Goal: Task Accomplishment & Management: Complete application form

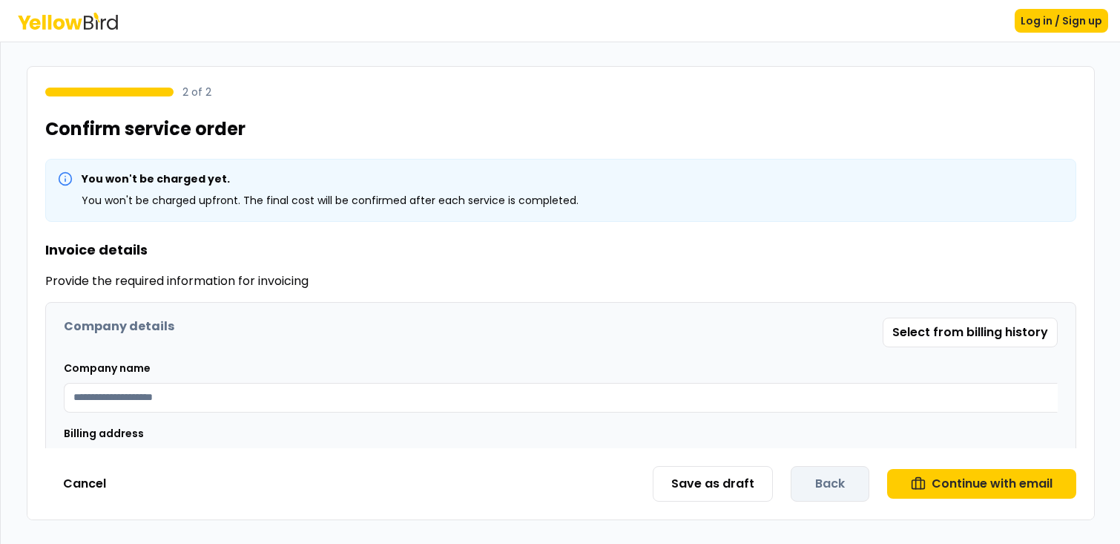
click at [1020, 22] on button "Log in / Sign up" at bounding box center [1061, 21] width 93 height 24
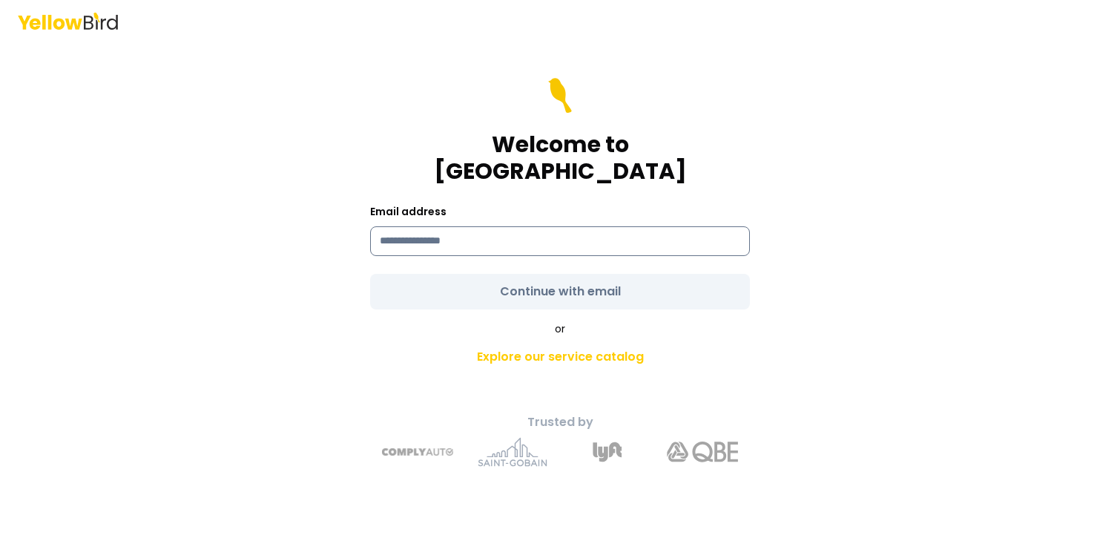
click at [398, 234] on input at bounding box center [560, 241] width 380 height 30
type input "*"
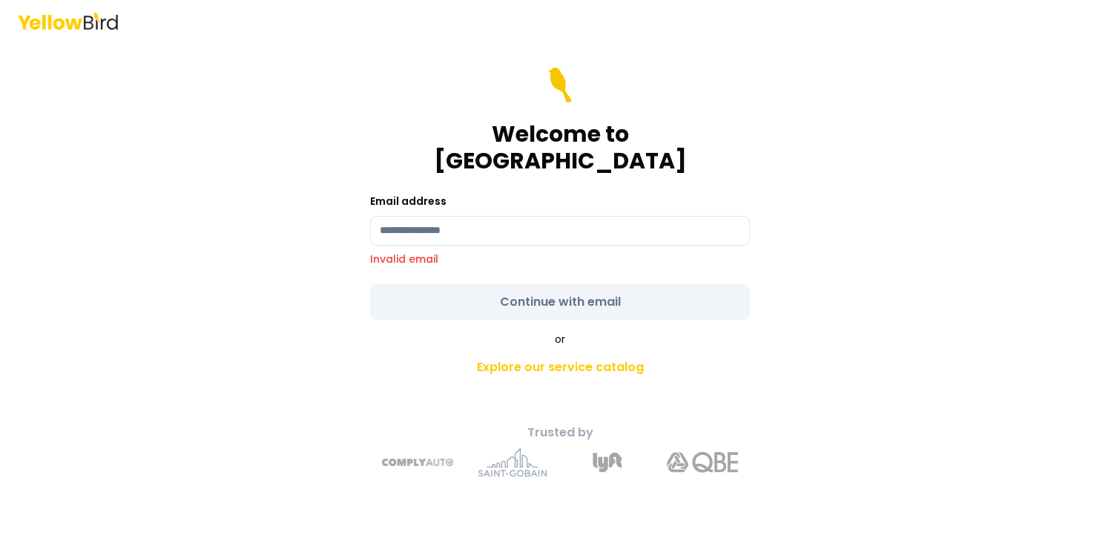
click at [872, 309] on div "Welcome to YellowBird Email address Invalid email Continue with email or Explor…" at bounding box center [560, 272] width 1120 height 544
